Goal: Information Seeking & Learning: Learn about a topic

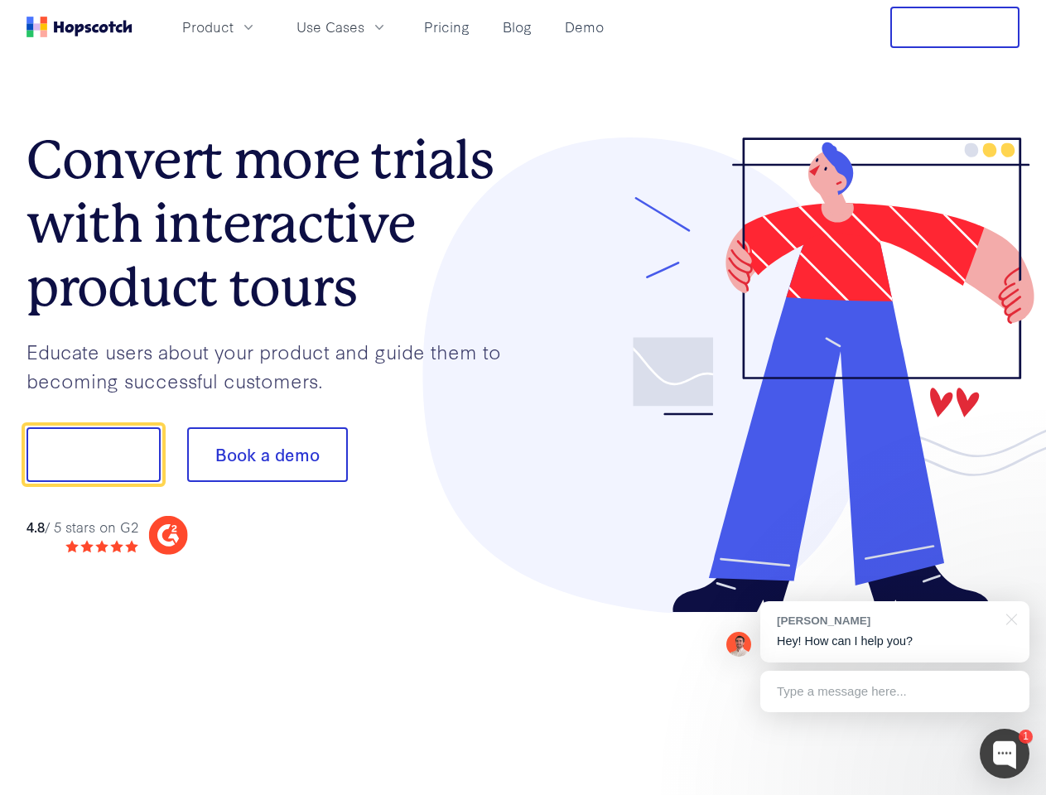
click at [523, 398] on div at bounding box center [771, 375] width 497 height 476
click at [234, 27] on span "Product" at bounding box center [207, 27] width 51 height 21
click at [364, 27] on span "Use Cases" at bounding box center [331, 27] width 68 height 21
click at [955, 27] on button "Free Trial" at bounding box center [954, 27] width 129 height 41
click at [93, 455] on button "Show me!" at bounding box center [94, 454] width 134 height 55
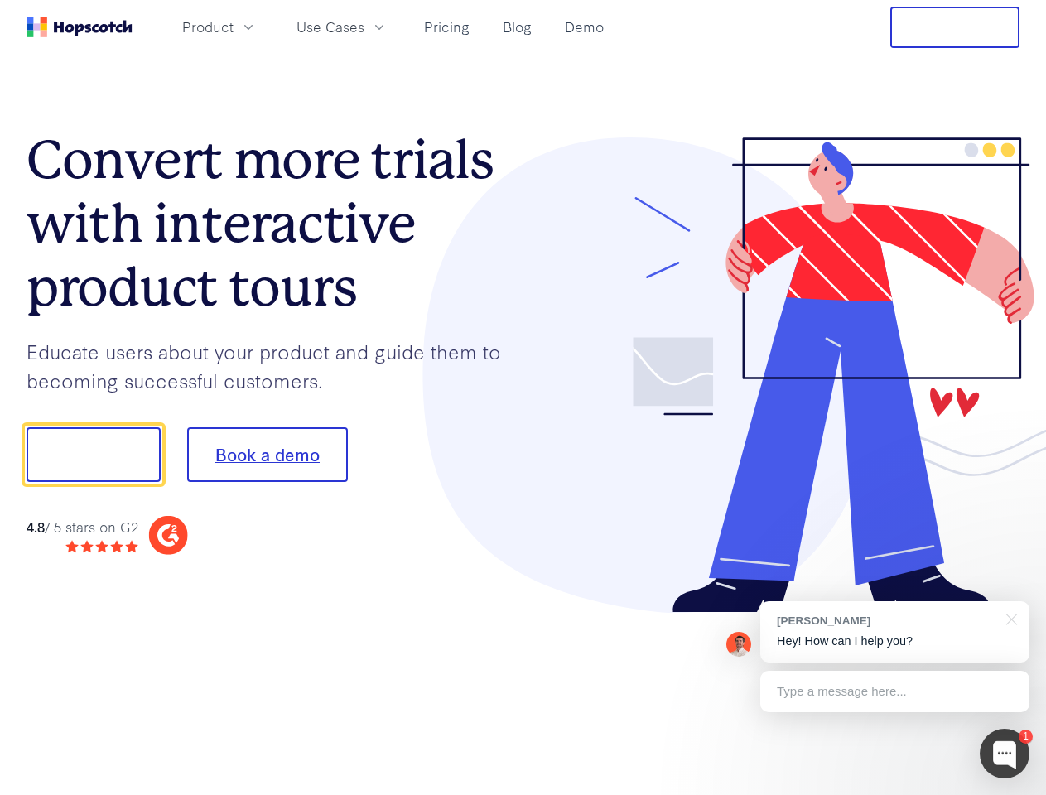
click at [267, 455] on button "Book a demo" at bounding box center [267, 454] width 161 height 55
click at [1005, 754] on div at bounding box center [1005, 754] width 50 height 50
click at [895, 632] on div "[PERSON_NAME] Hey! How can I help you?" at bounding box center [894, 631] width 269 height 61
click at [1009, 618] on div at bounding box center [874, 452] width 311 height 552
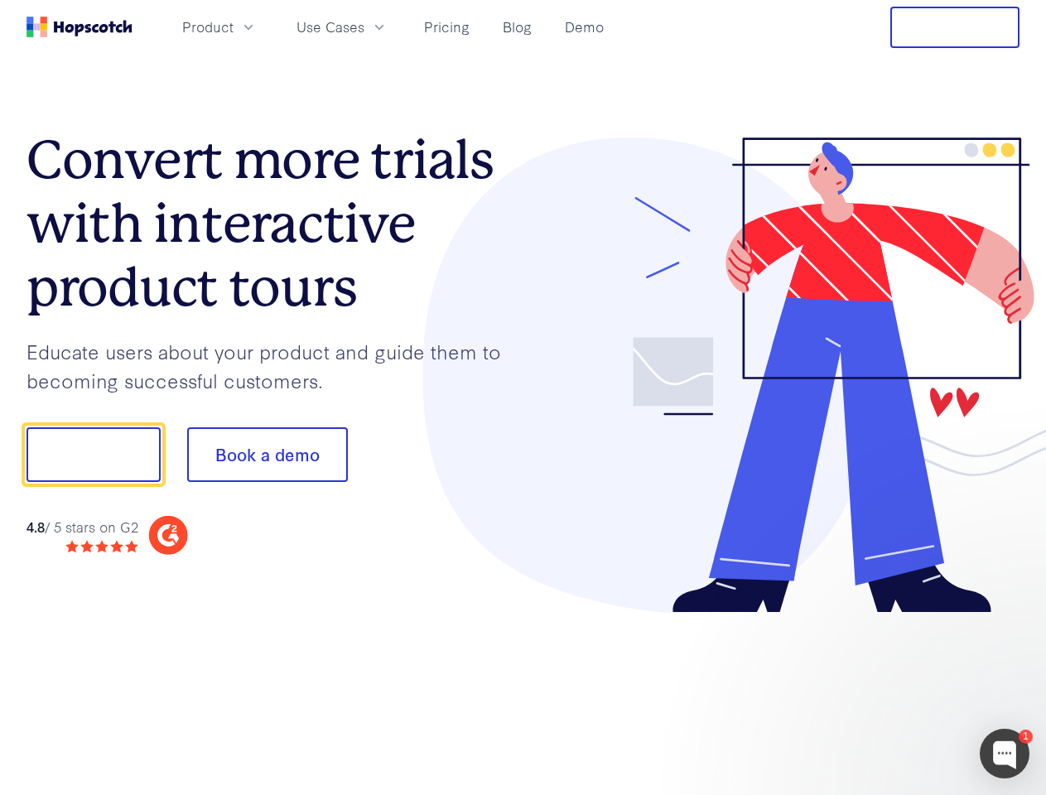
click at [895, 692] on div at bounding box center [874, 563] width 311 height 330
